Goal: Information Seeking & Learning: Learn about a topic

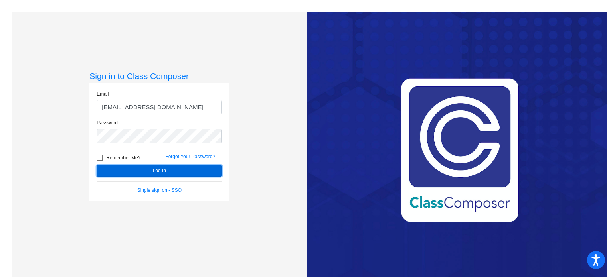
click at [127, 169] on button "Log In" at bounding box center [159, 171] width 125 height 12
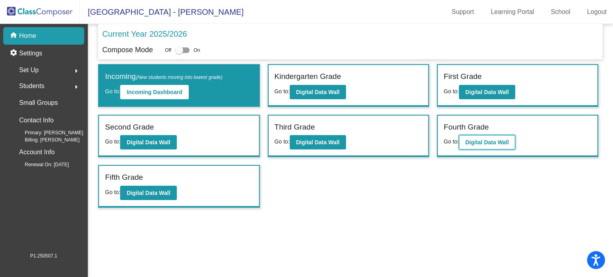
click at [486, 144] on b "Digital Data Wall" at bounding box center [486, 142] width 43 height 6
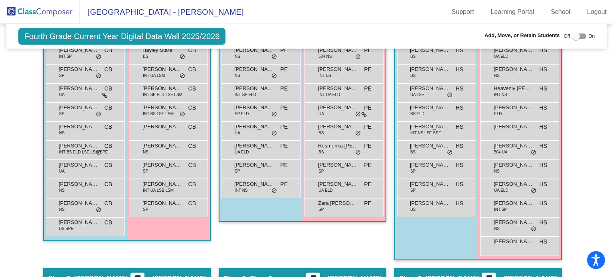
scroll to position [761, 0]
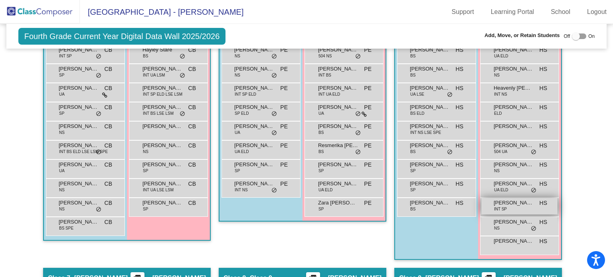
click at [513, 204] on div "[PERSON_NAME] INT SP HS lock do_not_disturb_alt" at bounding box center [519, 206] width 76 height 16
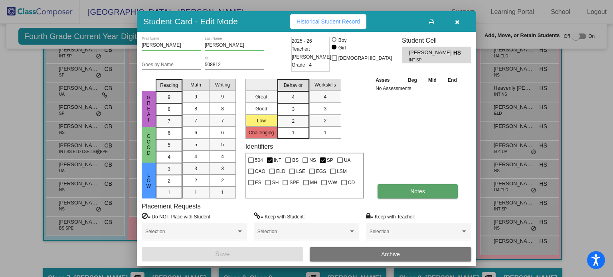
click at [432, 190] on button "Notes" at bounding box center [417, 191] width 80 height 14
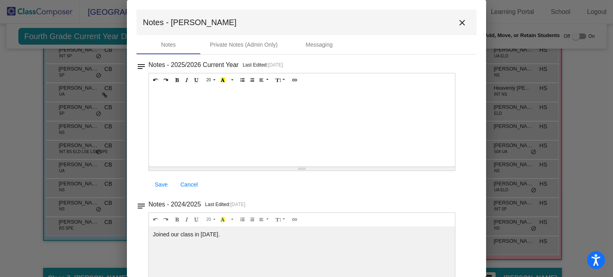
click at [457, 23] on mat-icon "close" at bounding box center [462, 23] width 10 height 10
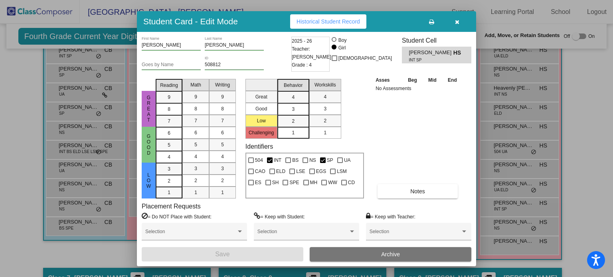
click at [453, 21] on button "button" at bounding box center [457, 21] width 26 height 14
